Goal: Use online tool/utility: Utilize a website feature to perform a specific function

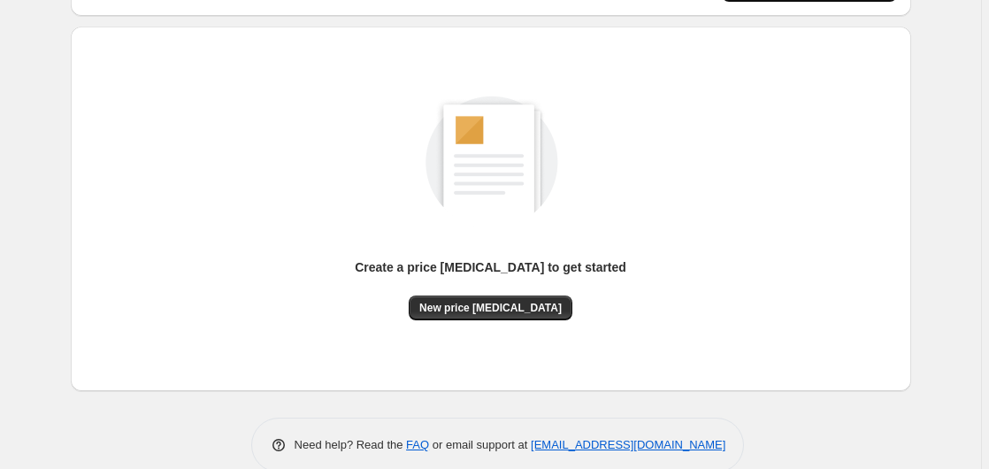
scroll to position [194, 0]
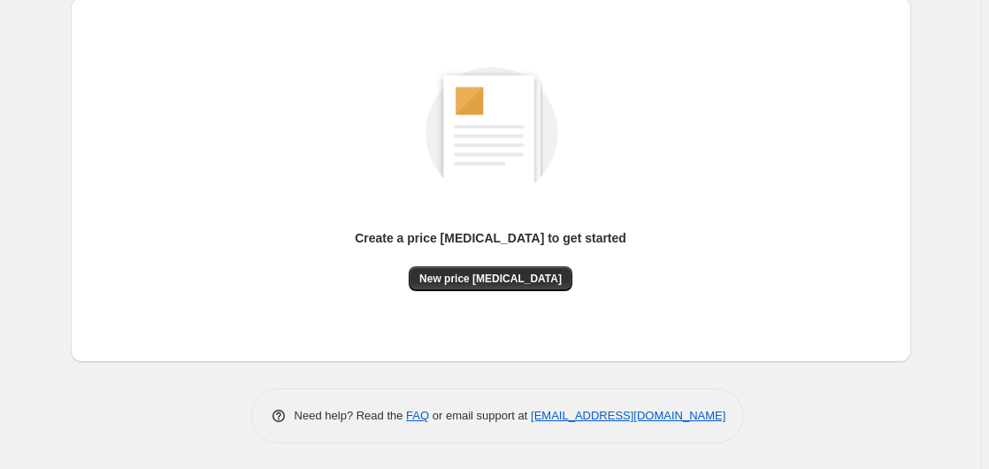
click at [485, 264] on div "Create a price [MEDICAL_DATA] to get started" at bounding box center [491, 247] width 272 height 37
click at [485, 278] on span "New price [MEDICAL_DATA]" at bounding box center [490, 279] width 142 height 14
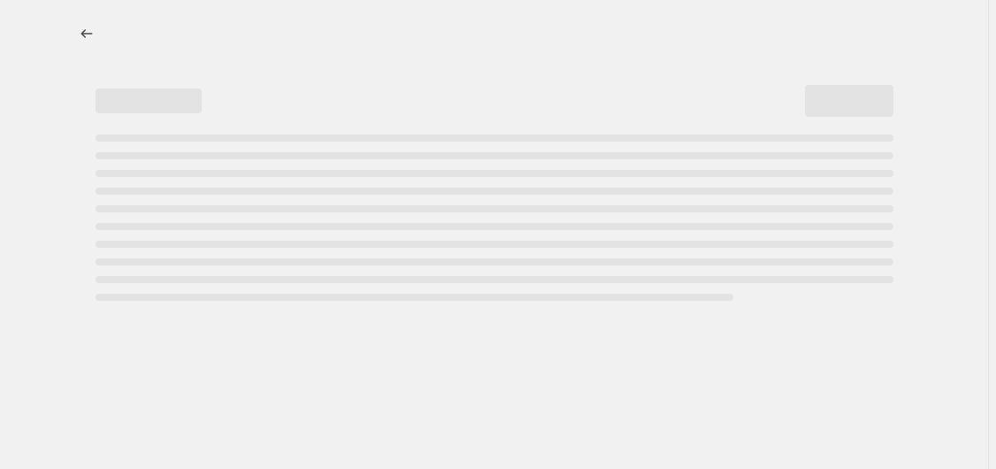
select select "percentage"
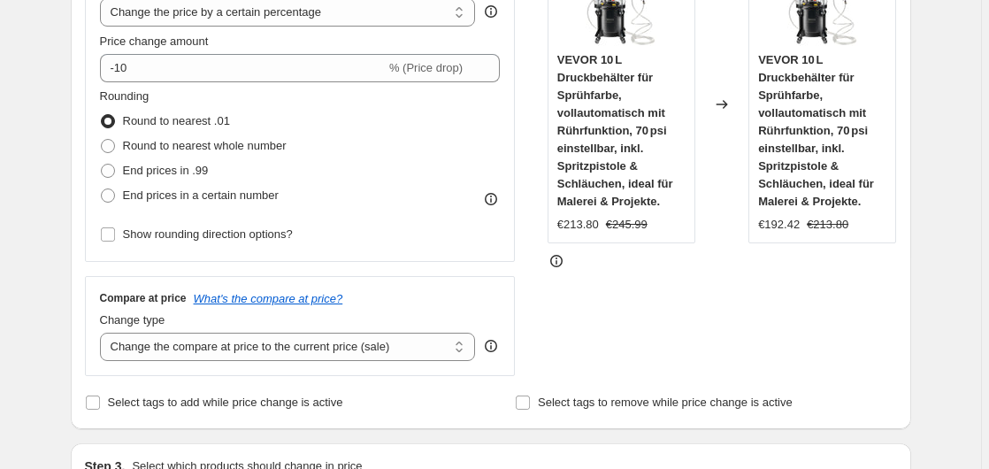
scroll to position [361, 0]
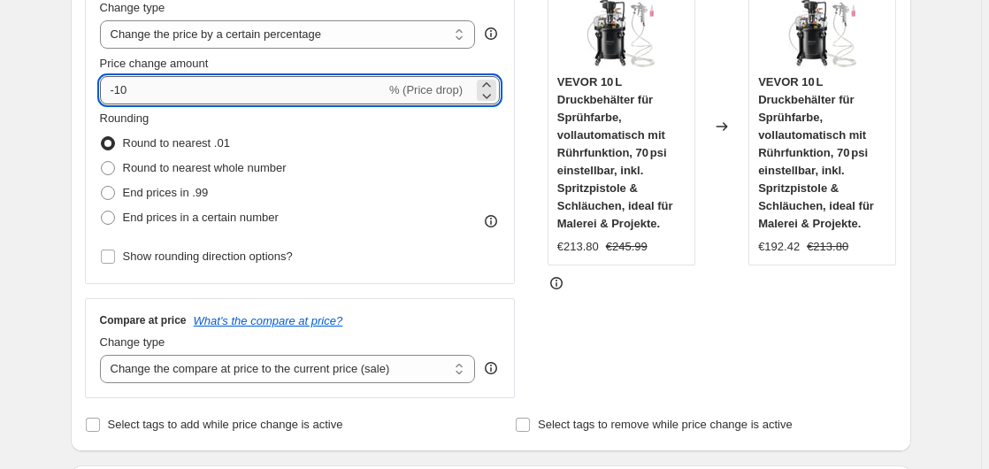
click at [208, 95] on input "-10" at bounding box center [243, 90] width 286 height 28
type input "-1"
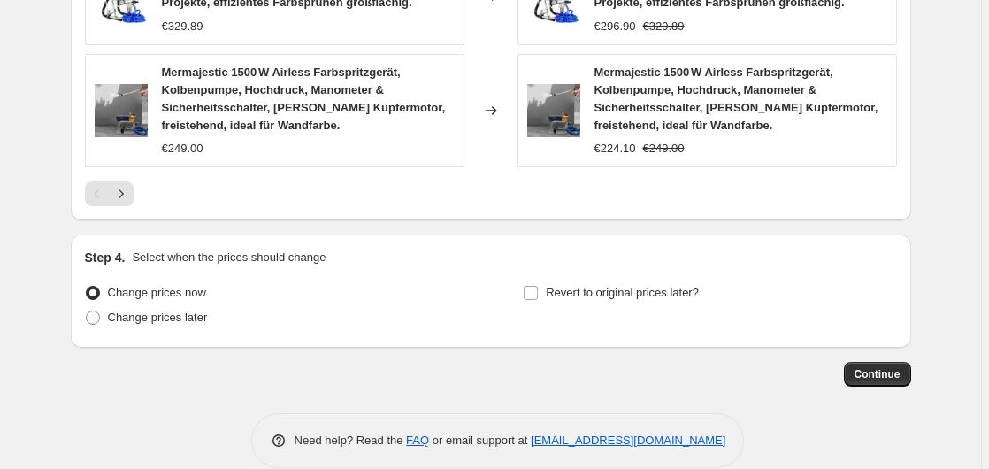
scroll to position [1453, 0]
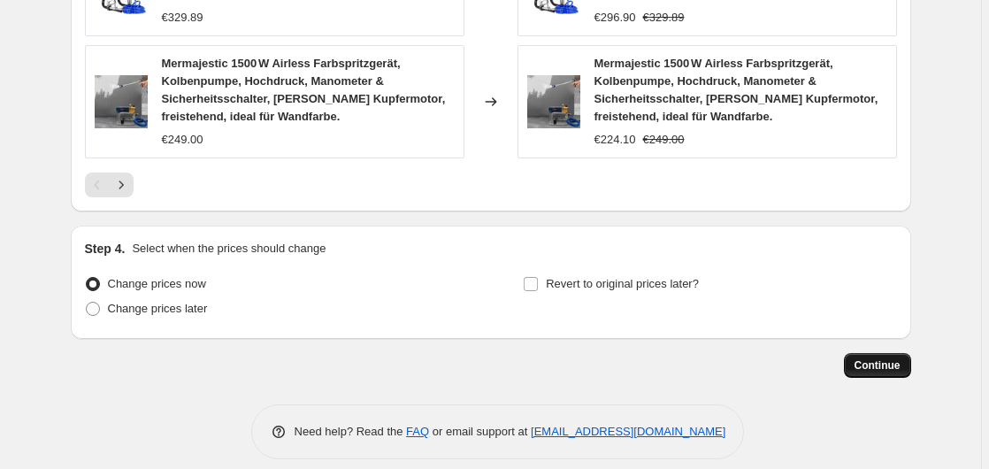
type input "-35"
click at [873, 353] on button "Continue" at bounding box center [877, 365] width 67 height 25
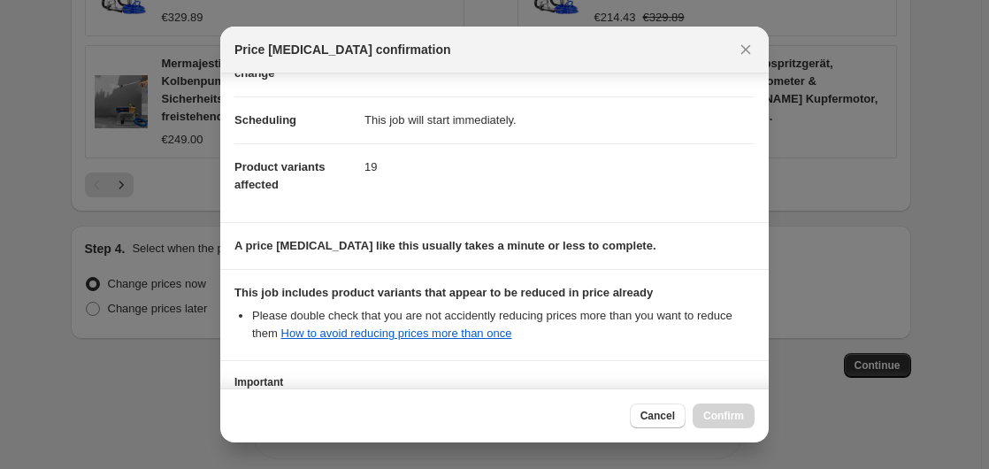
scroll to position [280, 0]
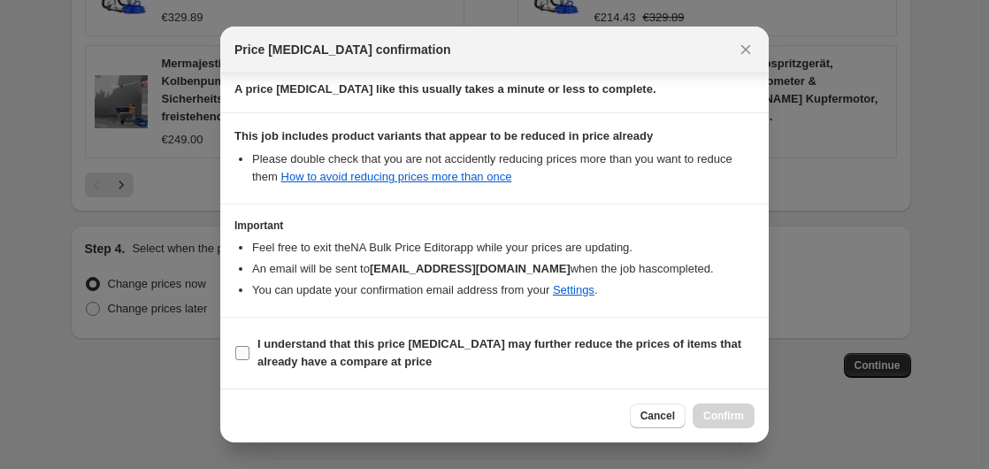
click at [300, 348] on b "I understand that this price [MEDICAL_DATA] may further reduce the prices of it…" at bounding box center [500, 352] width 484 height 31
click at [250, 348] on input "I understand that this price [MEDICAL_DATA] may further reduce the prices of it…" at bounding box center [242, 353] width 14 height 14
checkbox input "true"
click at [709, 411] on span "Confirm" at bounding box center [724, 416] width 41 height 14
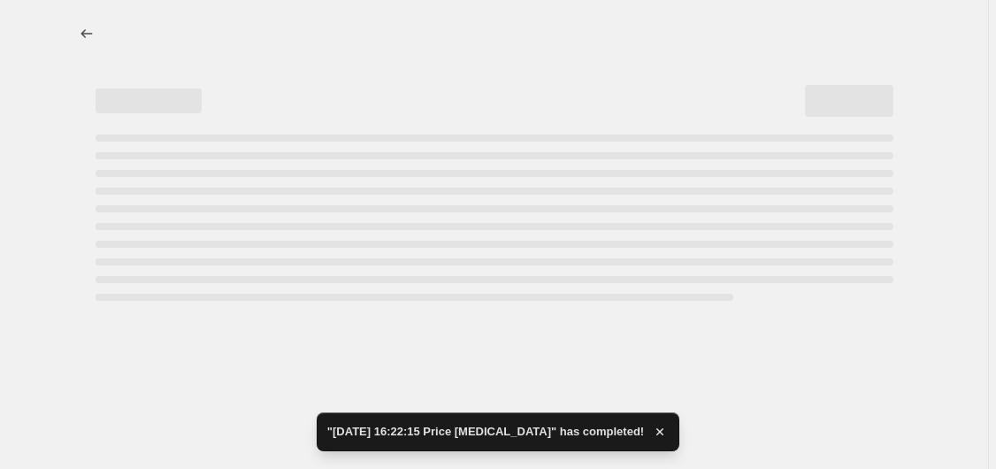
select select "percentage"
